Goal: Check status: Check status

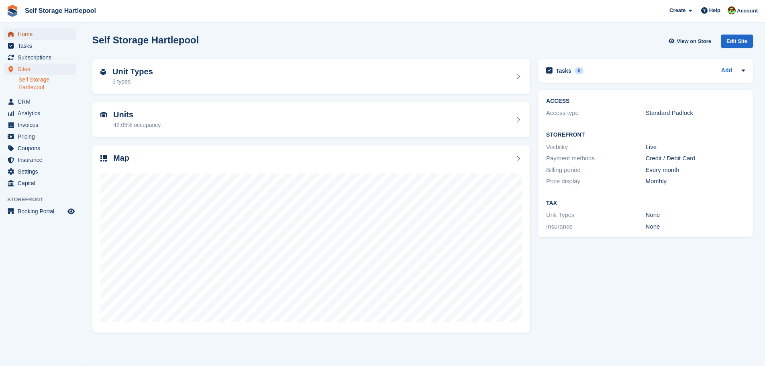
click at [38, 36] on span "Home" at bounding box center [42, 34] width 48 height 11
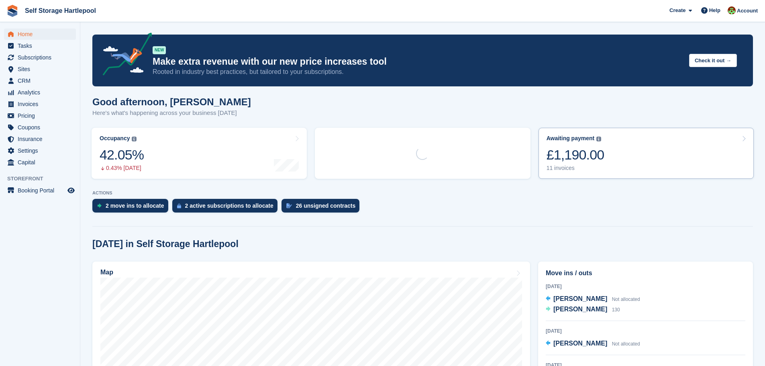
click at [578, 155] on div "£1,190.00" at bounding box center [576, 155] width 58 height 16
click at [577, 167] on div "11 invoices" at bounding box center [576, 168] width 58 height 7
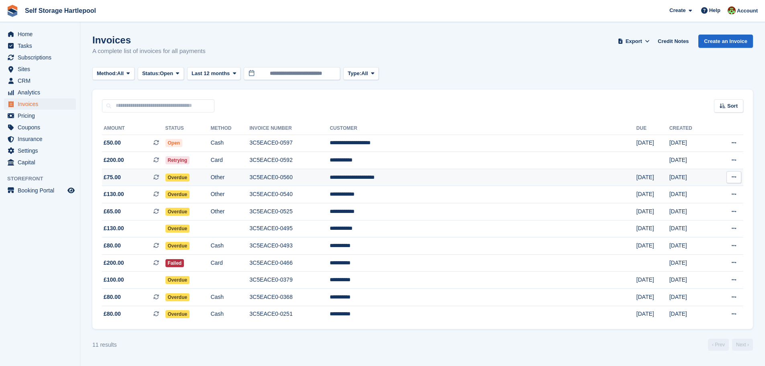
click at [211, 175] on td "Overdue" at bounding box center [188, 177] width 45 height 17
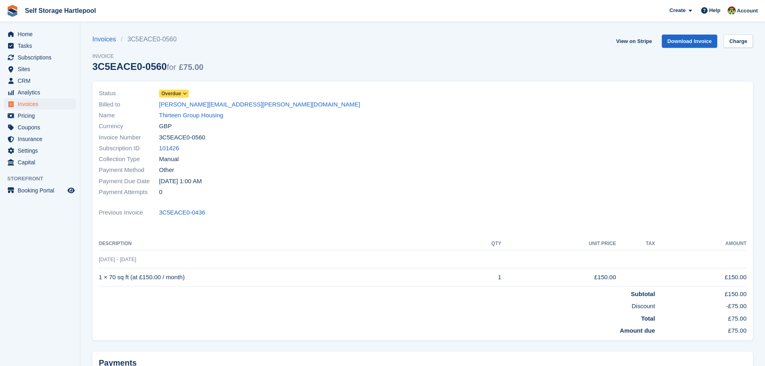
click at [173, 88] on div "Status Overdue" at bounding box center [258, 93] width 319 height 11
click at [174, 92] on span "Overdue" at bounding box center [172, 93] width 20 height 7
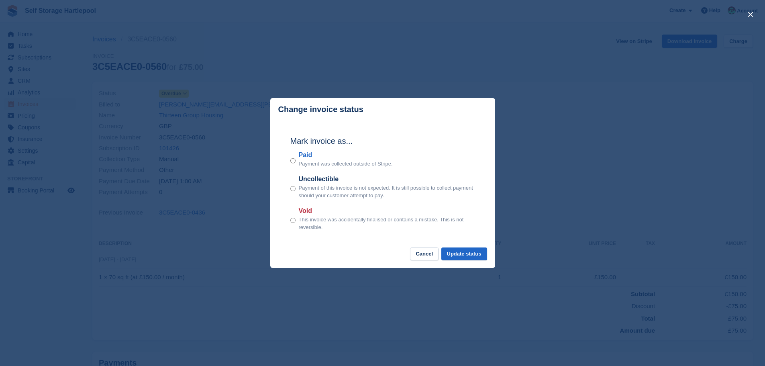
click at [188, 92] on div "close" at bounding box center [382, 183] width 765 height 366
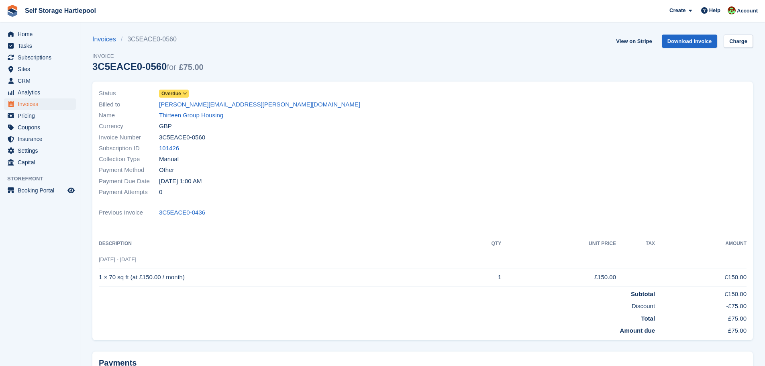
click at [189, 94] on div "Status Overdue" at bounding box center [258, 93] width 319 height 11
click at [185, 91] on icon at bounding box center [185, 93] width 4 height 5
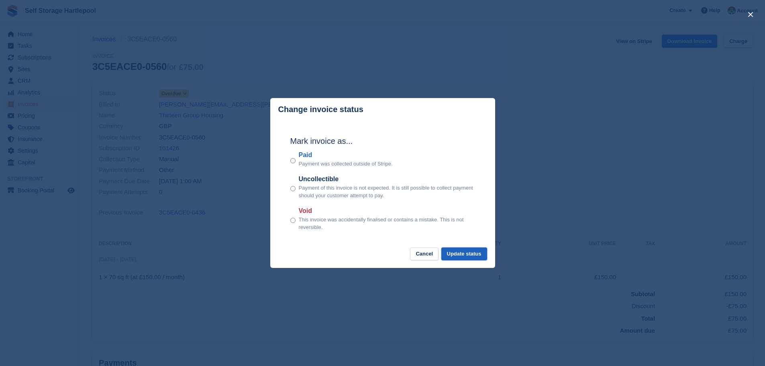
click at [472, 256] on button "Update status" at bounding box center [465, 254] width 46 height 13
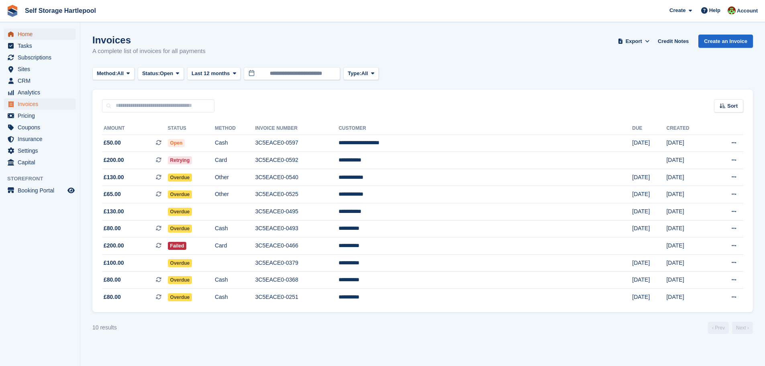
click at [25, 31] on span "Home" at bounding box center [42, 34] width 48 height 11
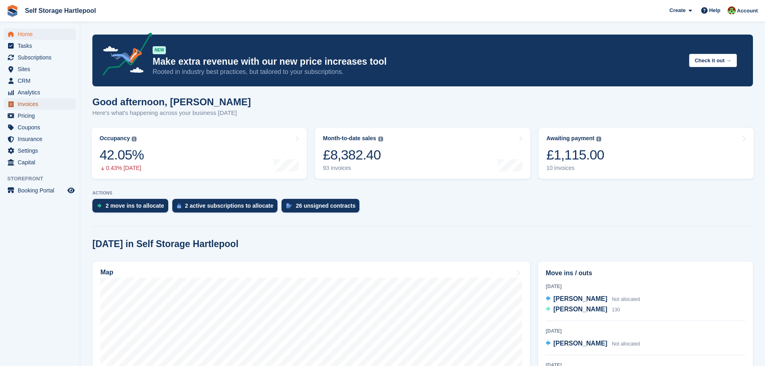
click at [35, 102] on span "Invoices" at bounding box center [42, 103] width 48 height 11
